Goal: Task Accomplishment & Management: Manage account settings

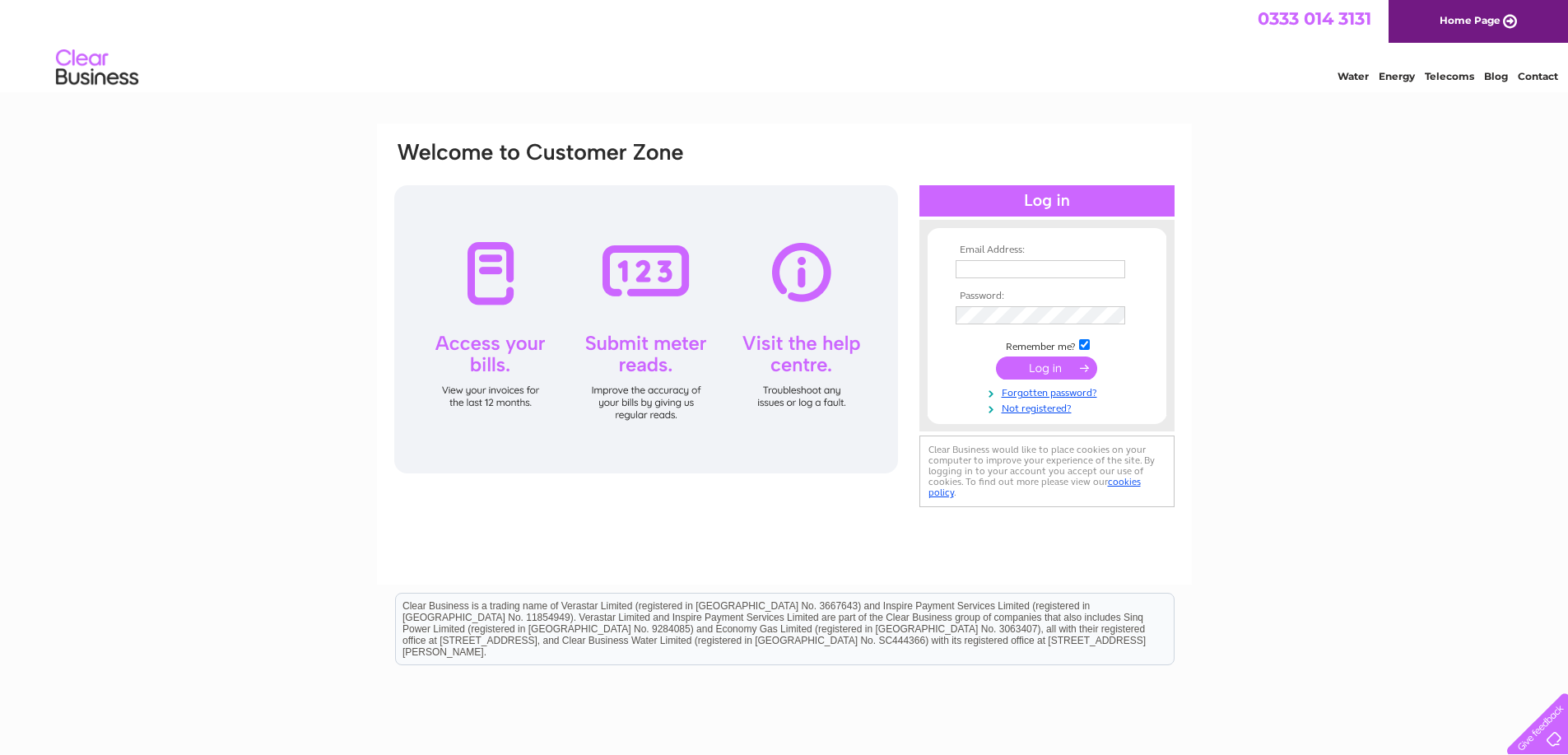
click at [1020, 266] on input "text" at bounding box center [1040, 269] width 169 height 18
click at [1058, 273] on input "text" at bounding box center [1041, 270] width 171 height 20
paste input "maddockroyfredrick@gmail.com"
type input "maddockroyfredrick@gmail.com"
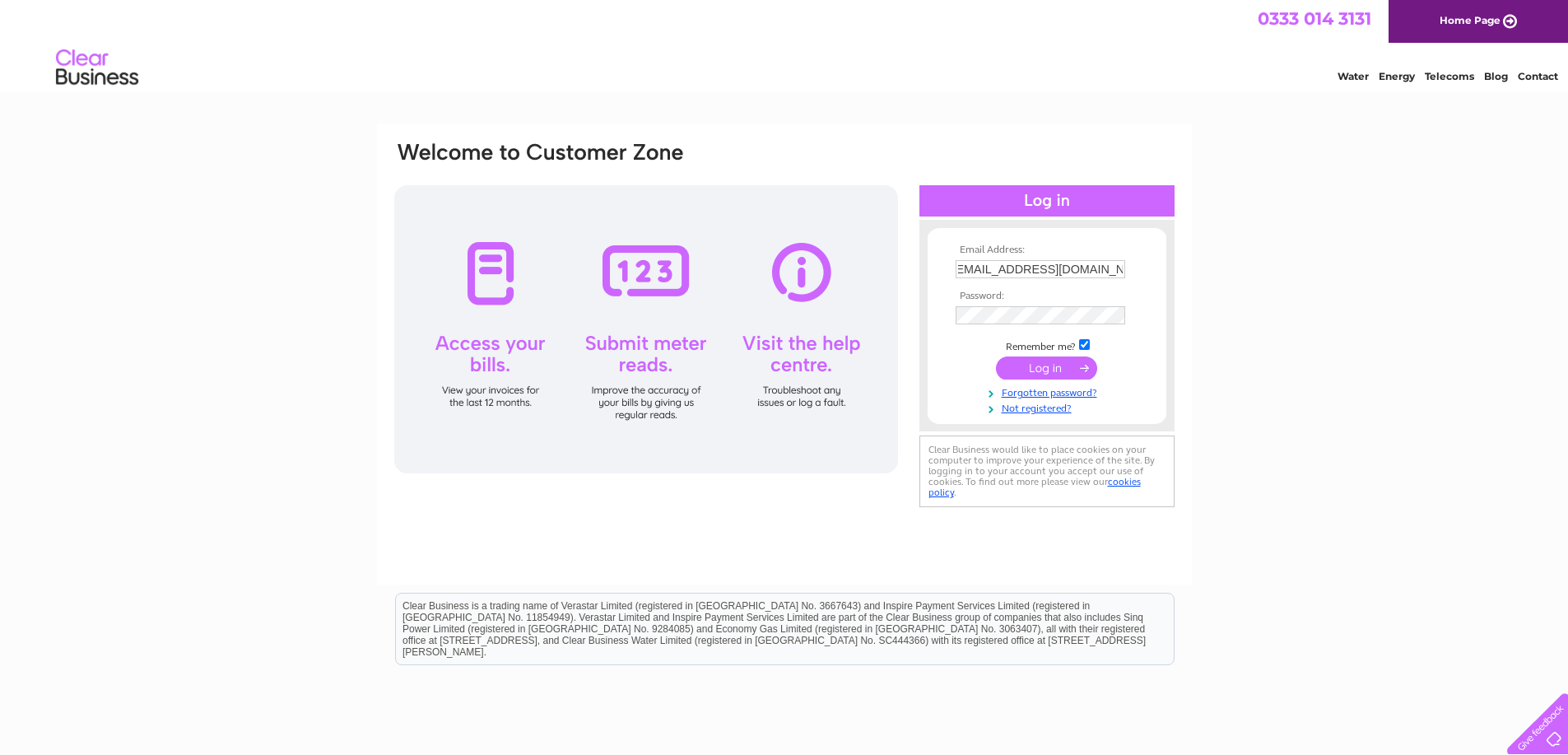
scroll to position [0, 0]
click at [1286, 251] on div "Email Address: maddockroyfredrick@gmail.com Password:" at bounding box center [784, 495] width 1568 height 742
click at [996, 358] on input "submit" at bounding box center [1046, 369] width 101 height 23
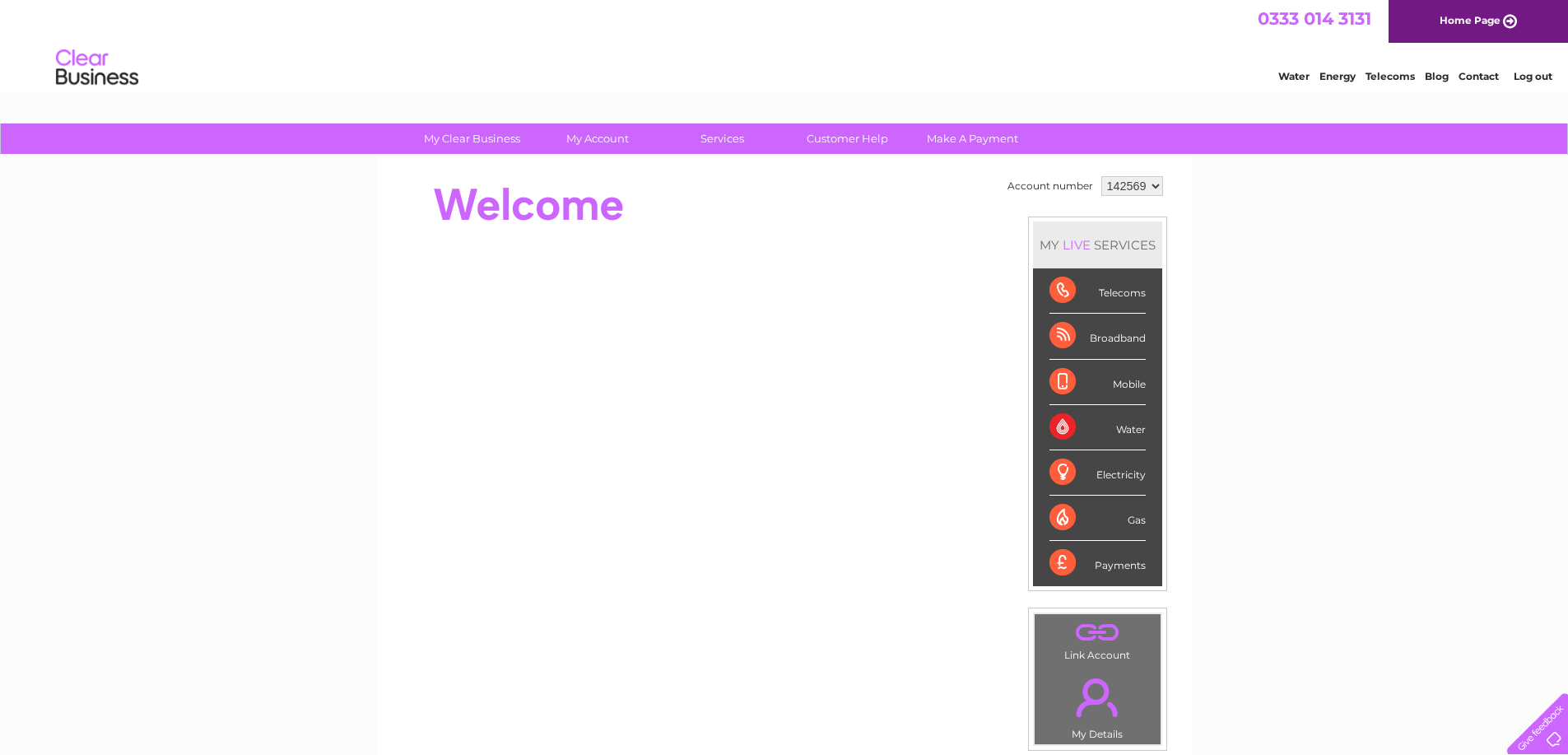
click at [1354, 251] on div "My Clear Business Login Details My Details My Preferences Link Account My Accou…" at bounding box center [784, 586] width 1568 height 925
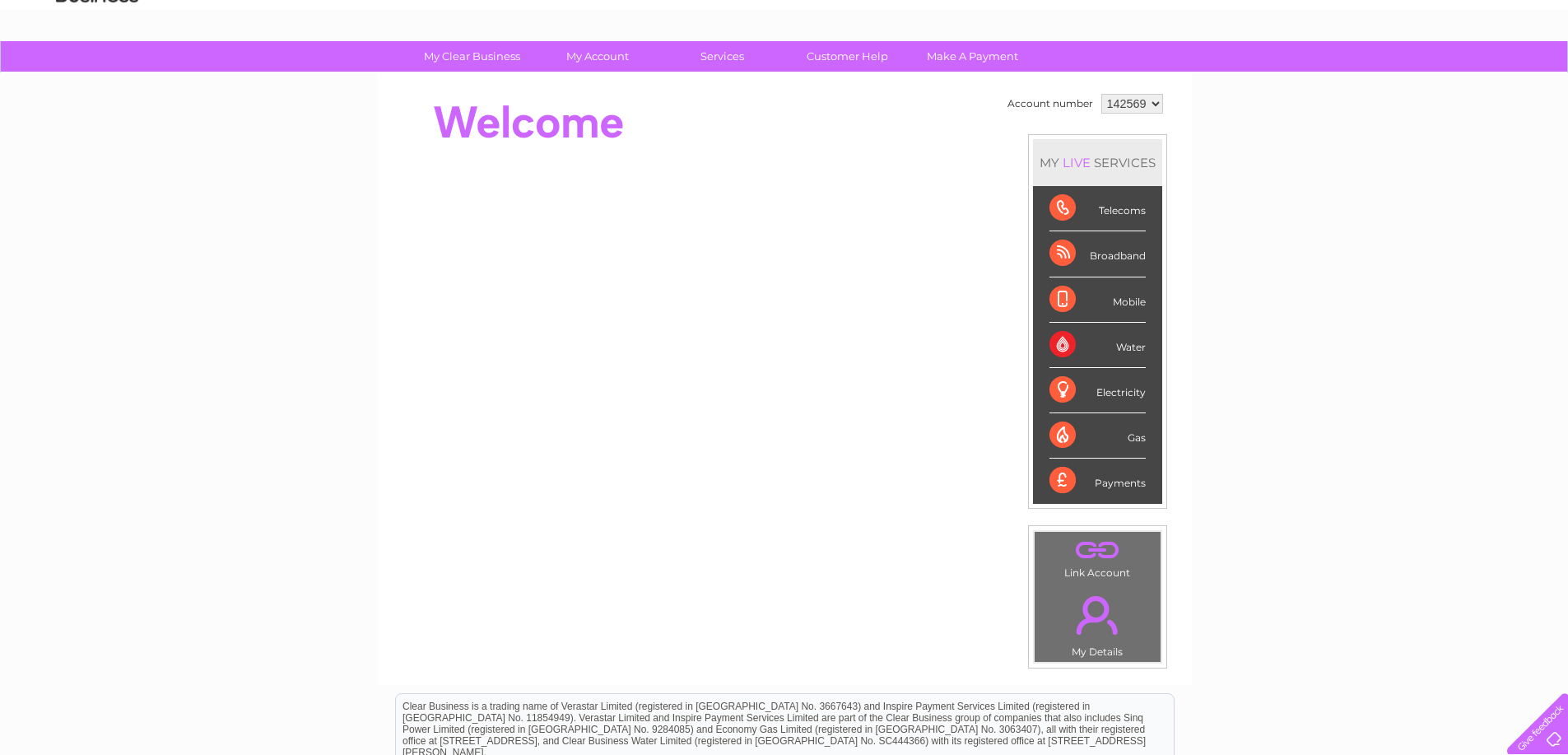
click at [1085, 637] on link "." at bounding box center [1097, 615] width 117 height 57
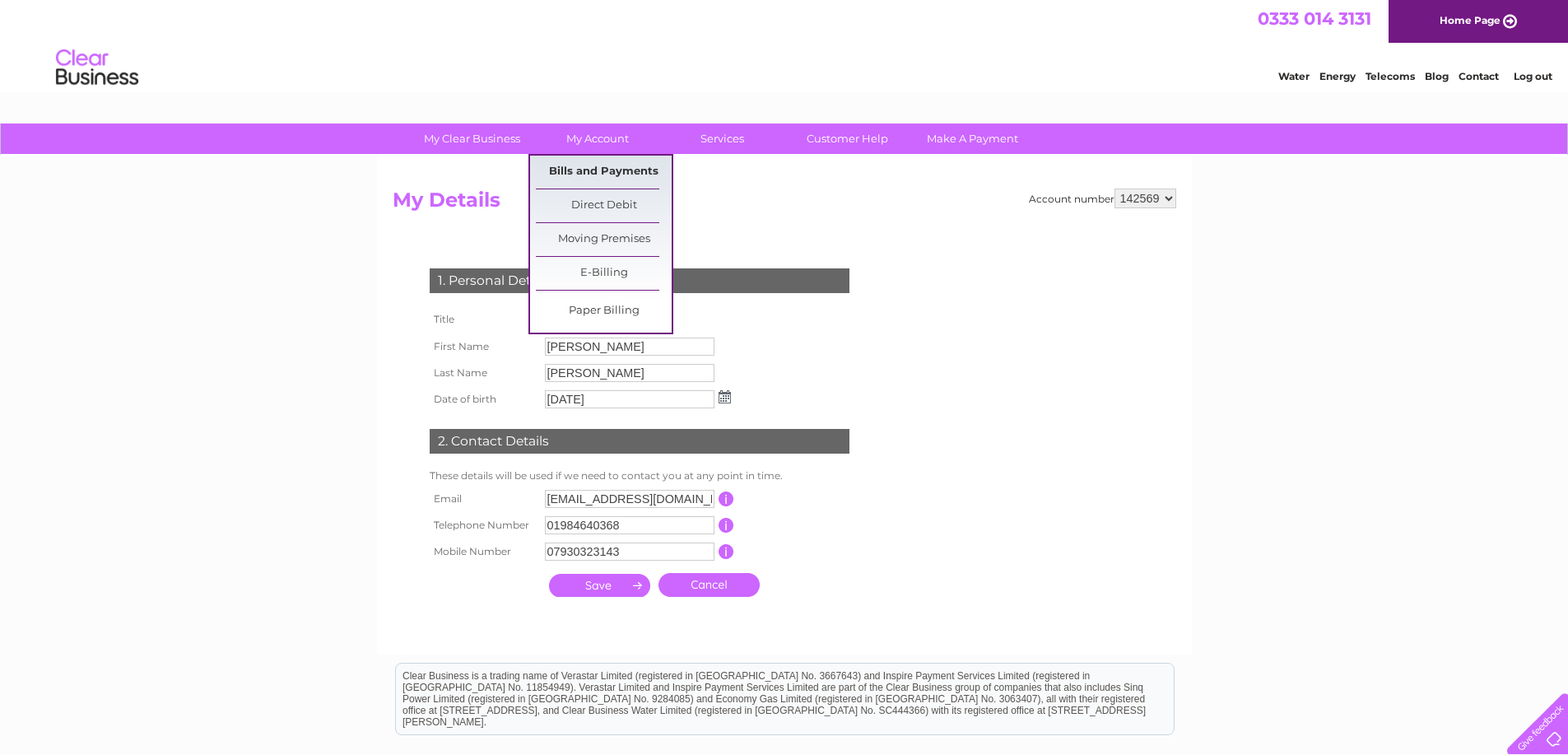
click at [602, 167] on link "Bills and Payments" at bounding box center [604, 172] width 136 height 33
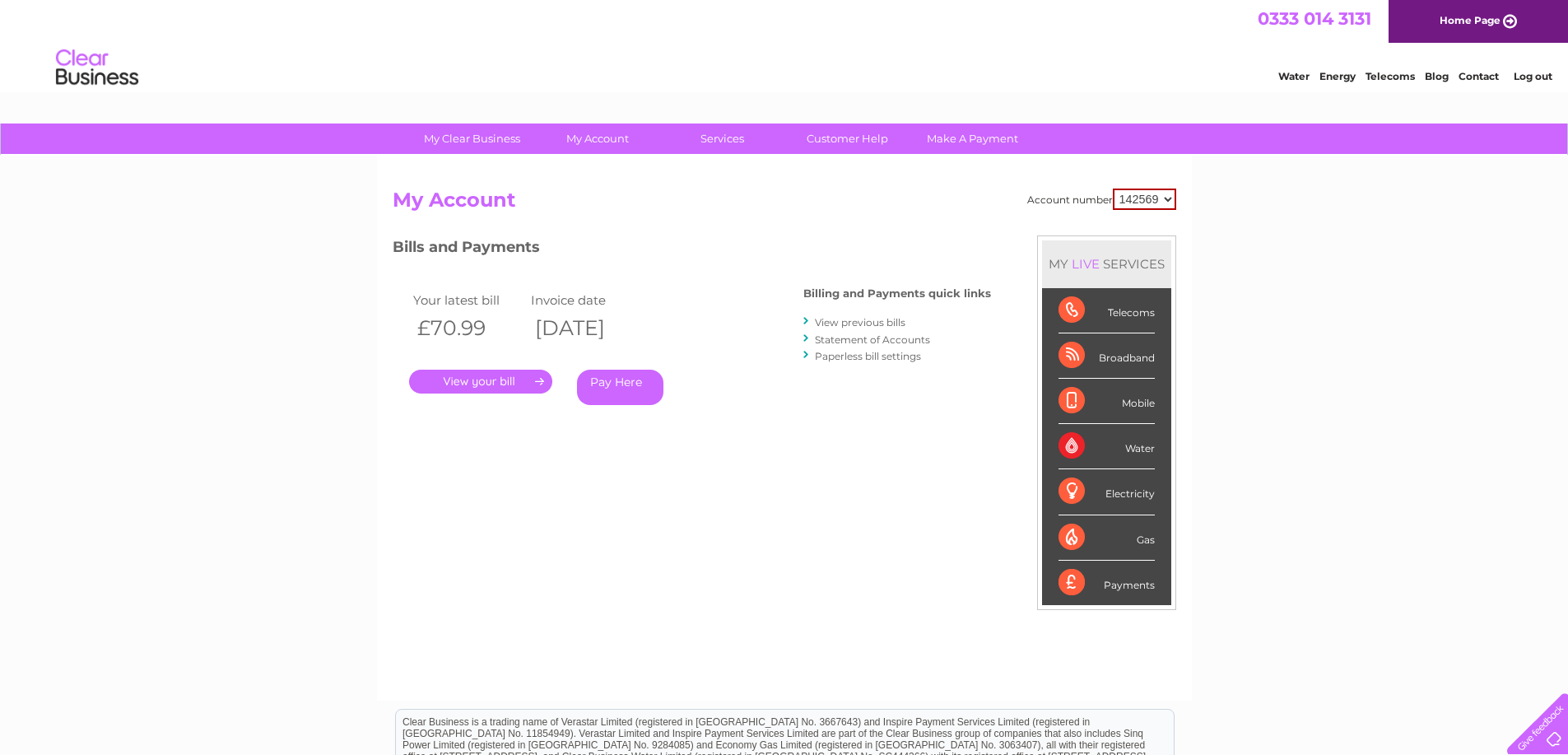
click at [854, 318] on link "View previous bills" at bounding box center [860, 323] width 91 height 13
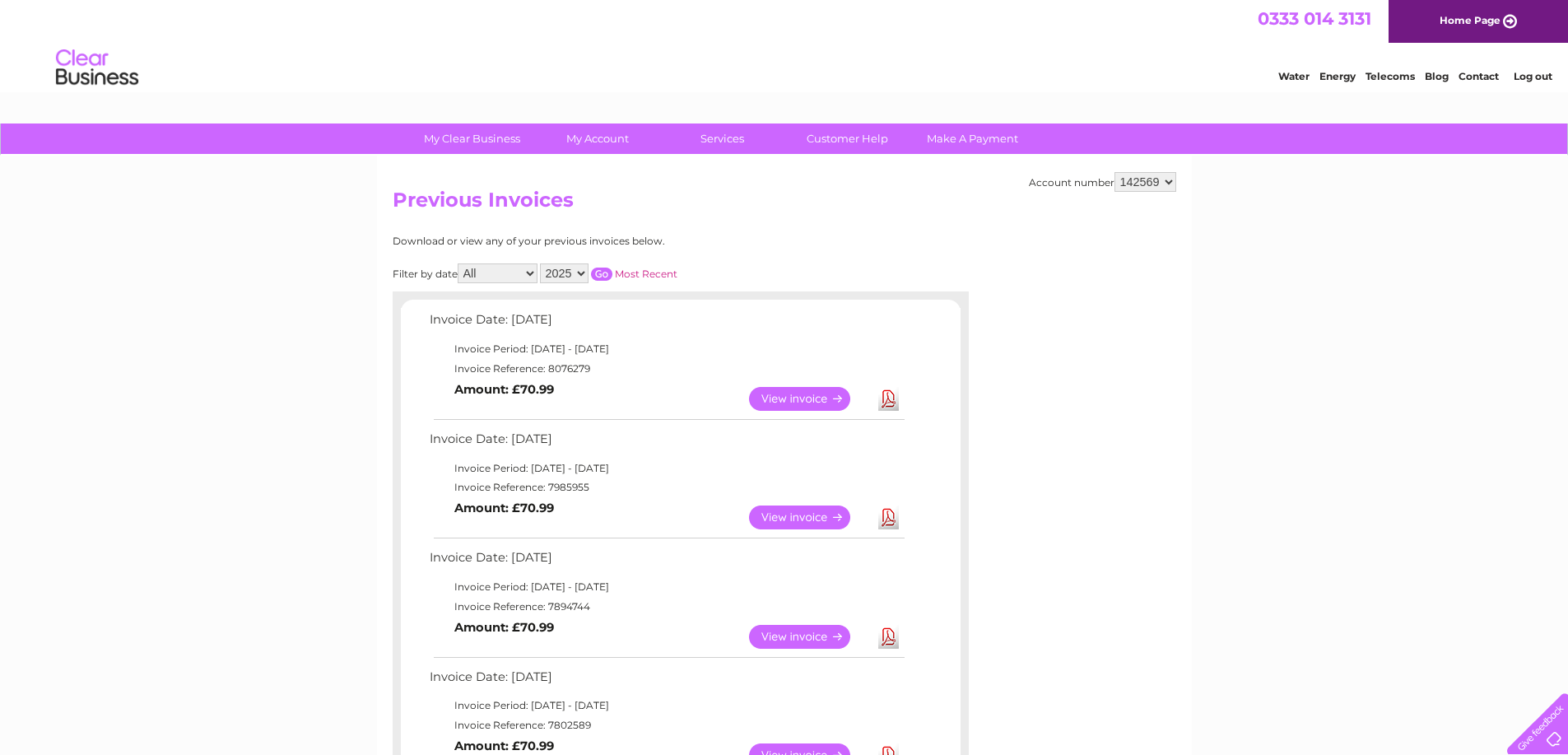
click at [767, 400] on link "View" at bounding box center [810, 399] width 121 height 24
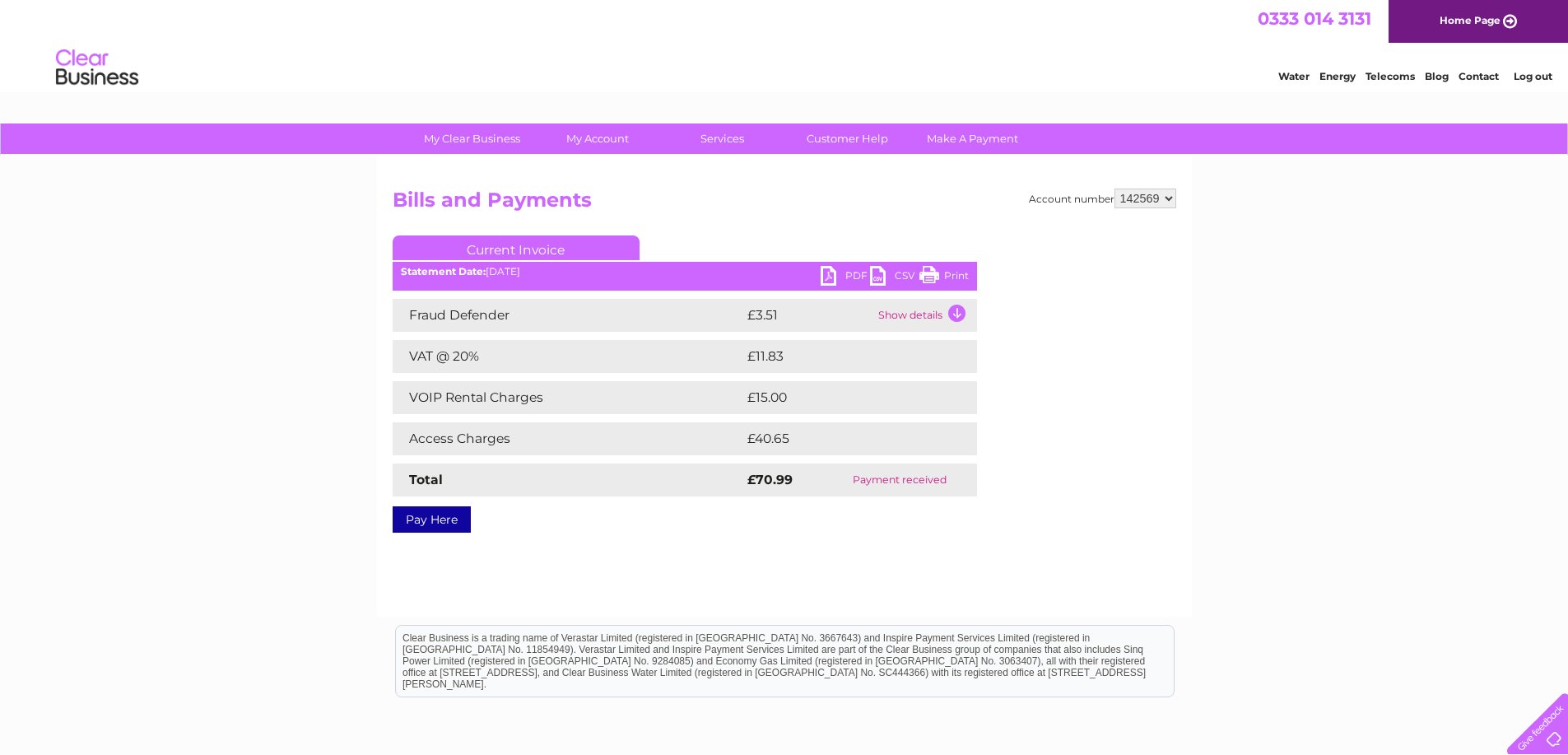
click at [851, 276] on link "PDF" at bounding box center [845, 278] width 49 height 24
